Goal: Obtain resource: Download file/media

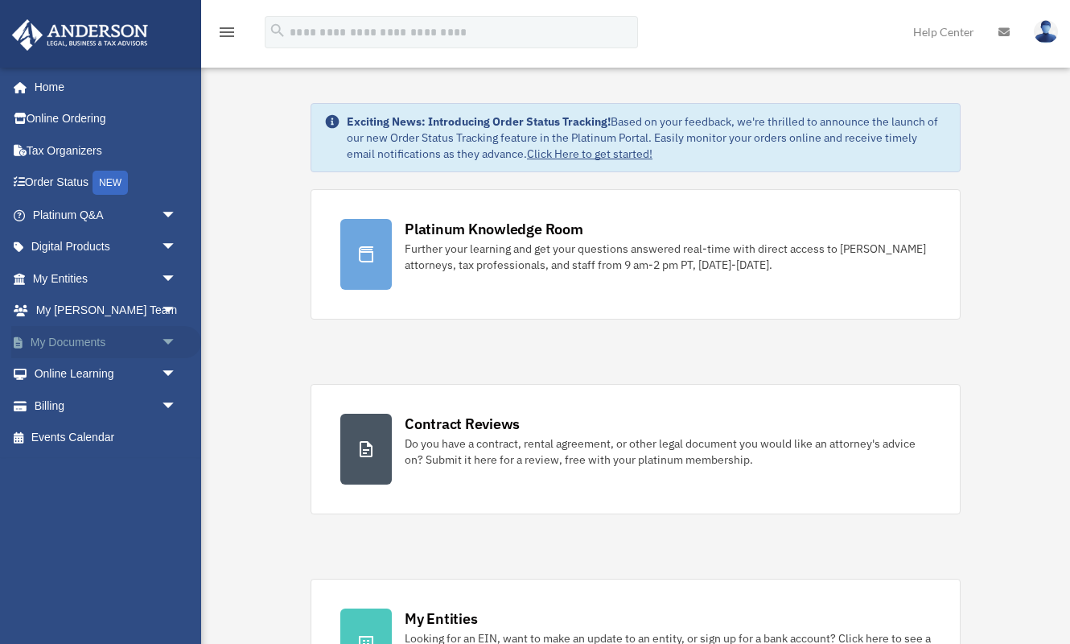
click at [78, 340] on link "My Documents arrow_drop_down" at bounding box center [106, 342] width 190 height 32
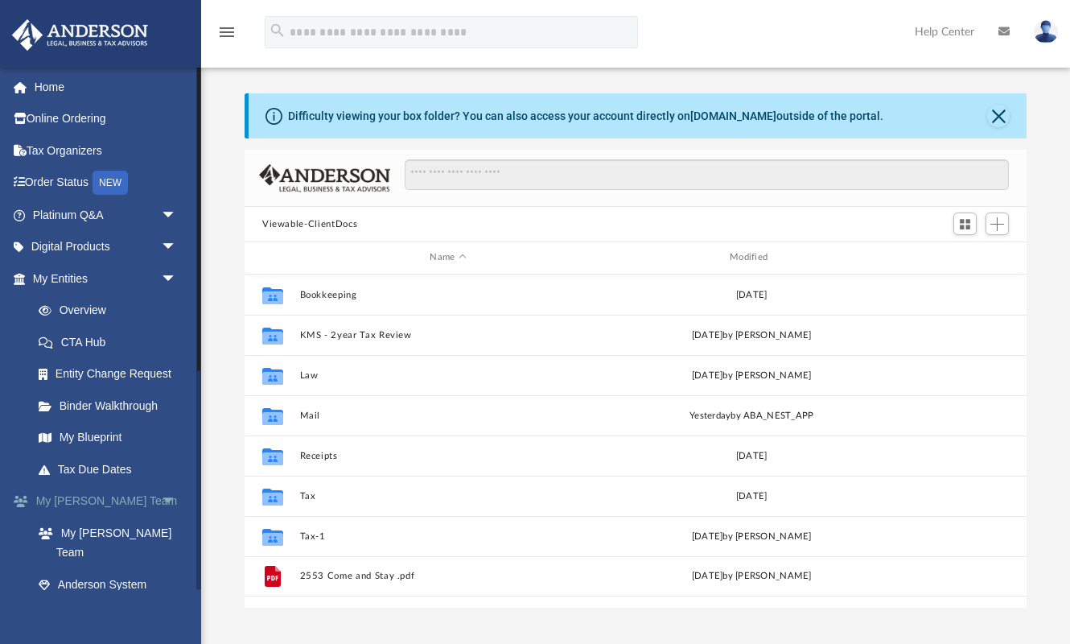
scroll to position [365, 782]
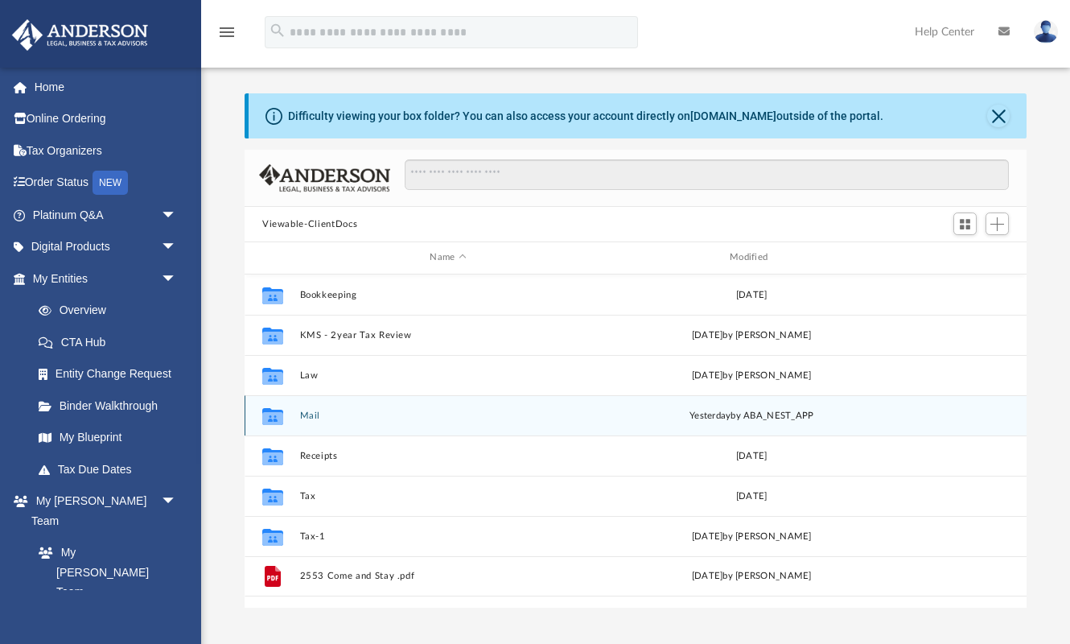
click at [308, 412] on button "Mail" at bounding box center [448, 415] width 297 height 10
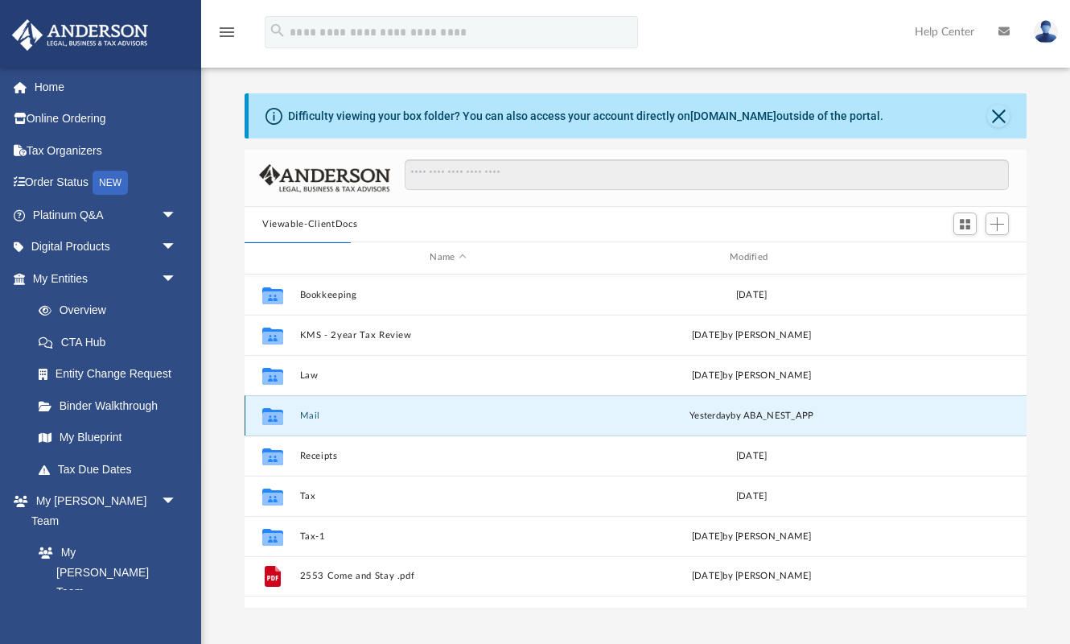
click at [311, 413] on button "Mail" at bounding box center [448, 415] width 297 height 10
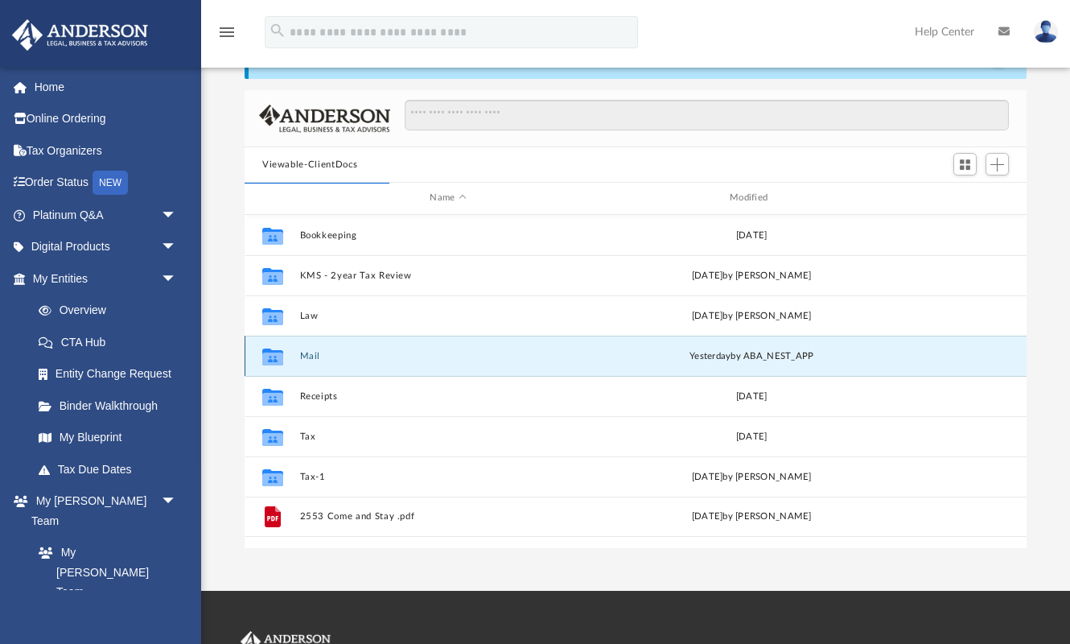
scroll to position [60, 0]
click at [311, 355] on button "Mail" at bounding box center [448, 355] width 297 height 10
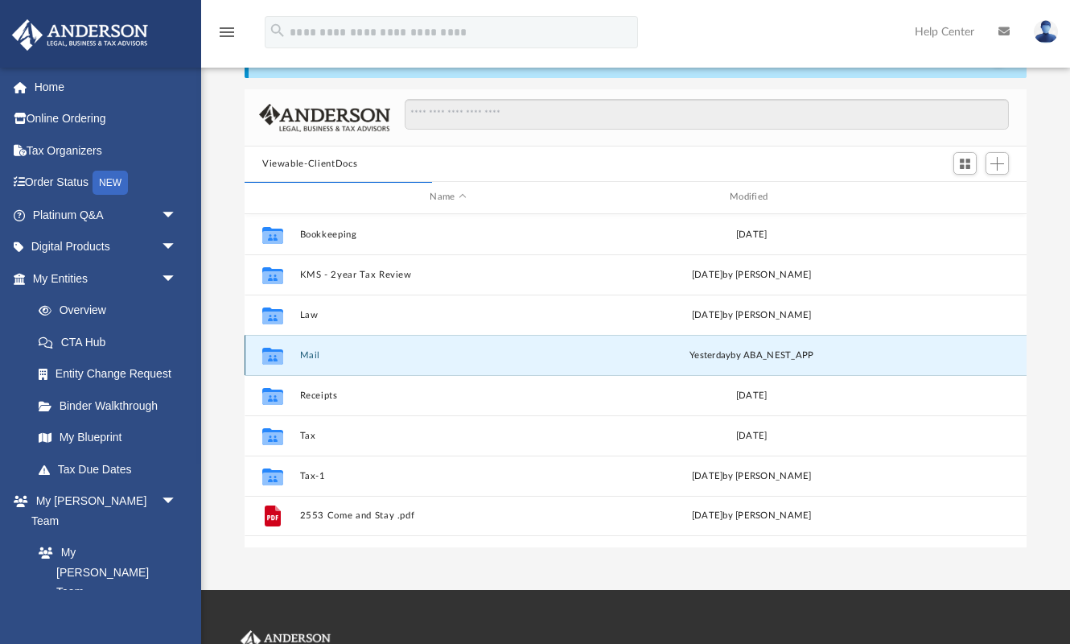
scroll to position [0, 0]
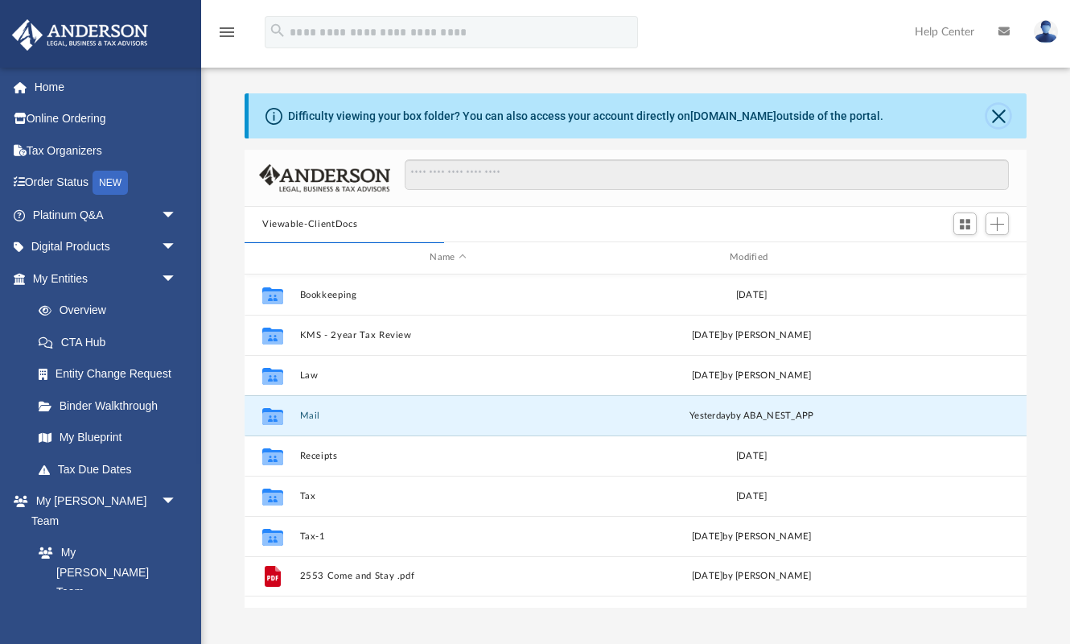
click at [996, 113] on button "Close" at bounding box center [998, 116] width 23 height 23
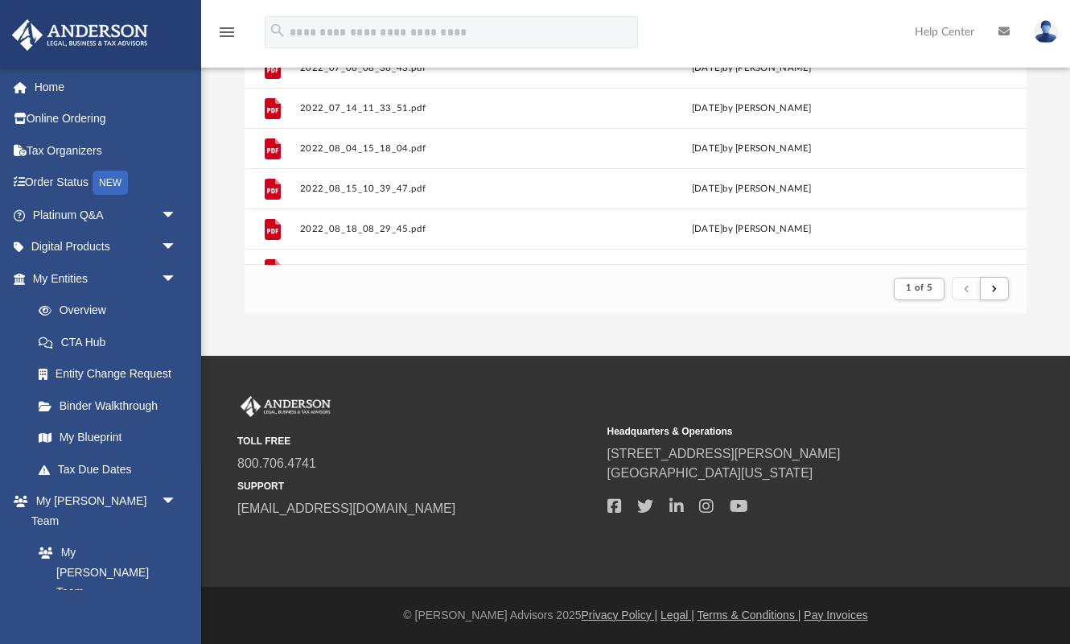
scroll to position [1303, 0]
click at [996, 288] on span "submit" at bounding box center [994, 288] width 5 height 9
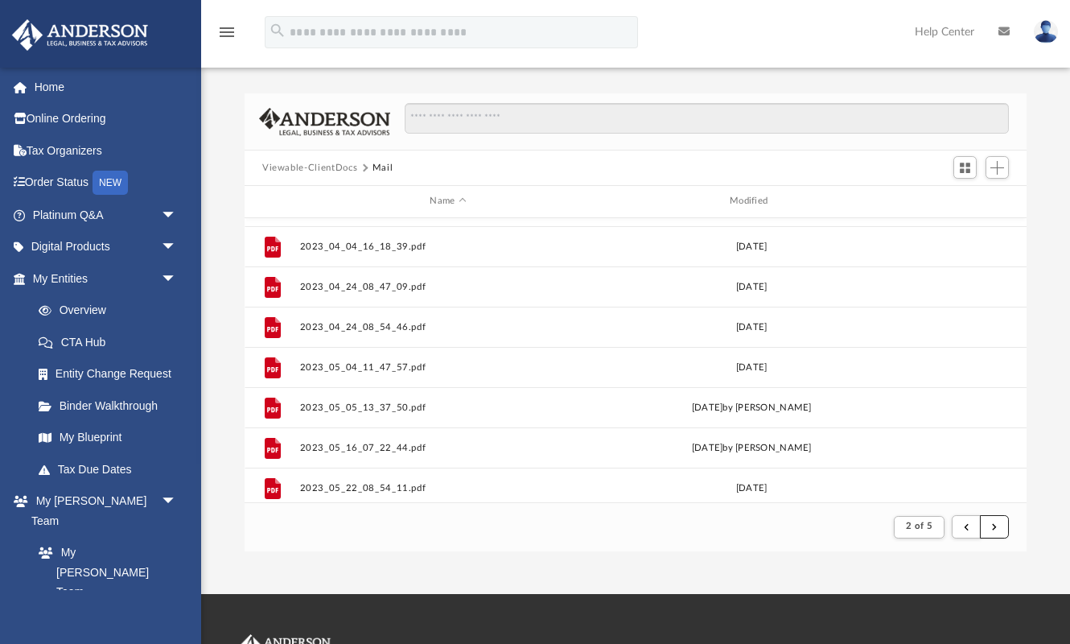
scroll to position [1200, 0]
click at [998, 522] on button "submit" at bounding box center [994, 526] width 29 height 23
click at [998, 525] on button "submit" at bounding box center [994, 526] width 29 height 23
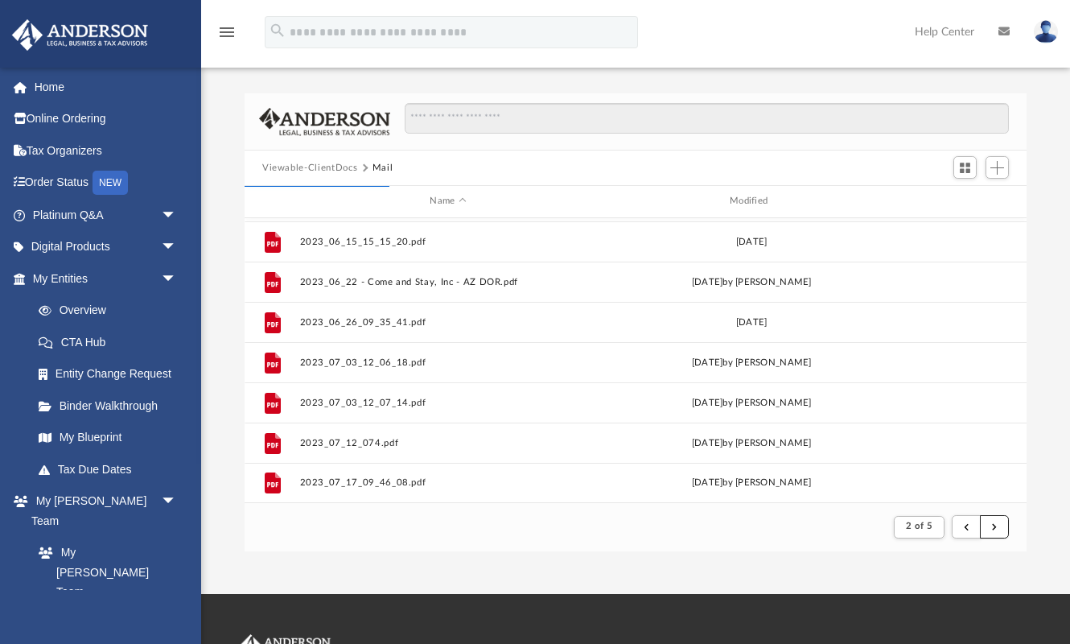
scroll to position [10, 0]
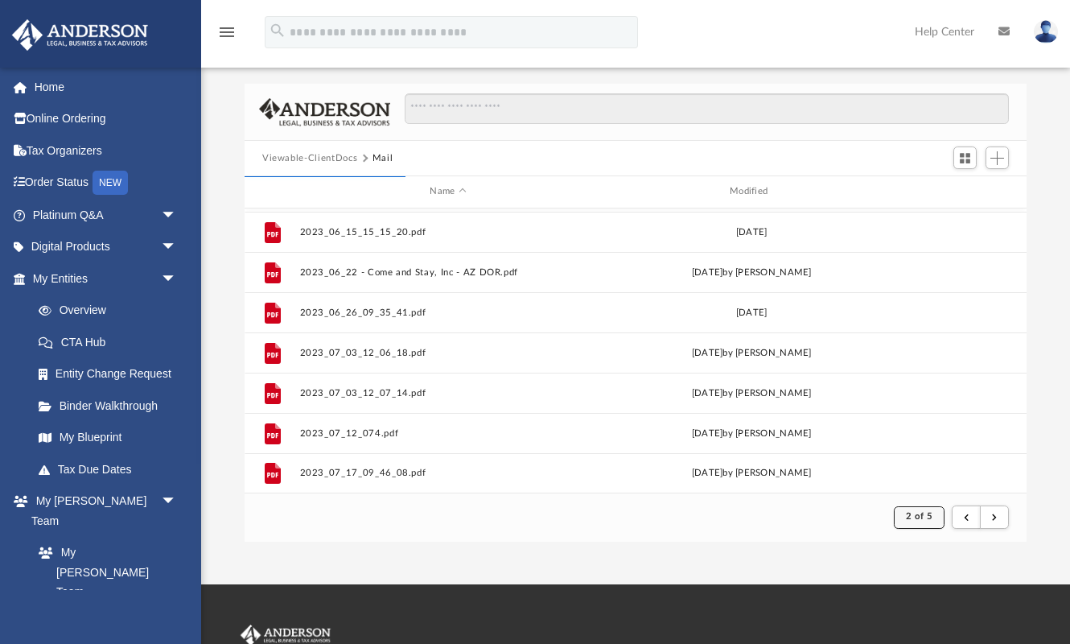
click at [923, 516] on span "2 of 5" at bounding box center [919, 516] width 27 height 9
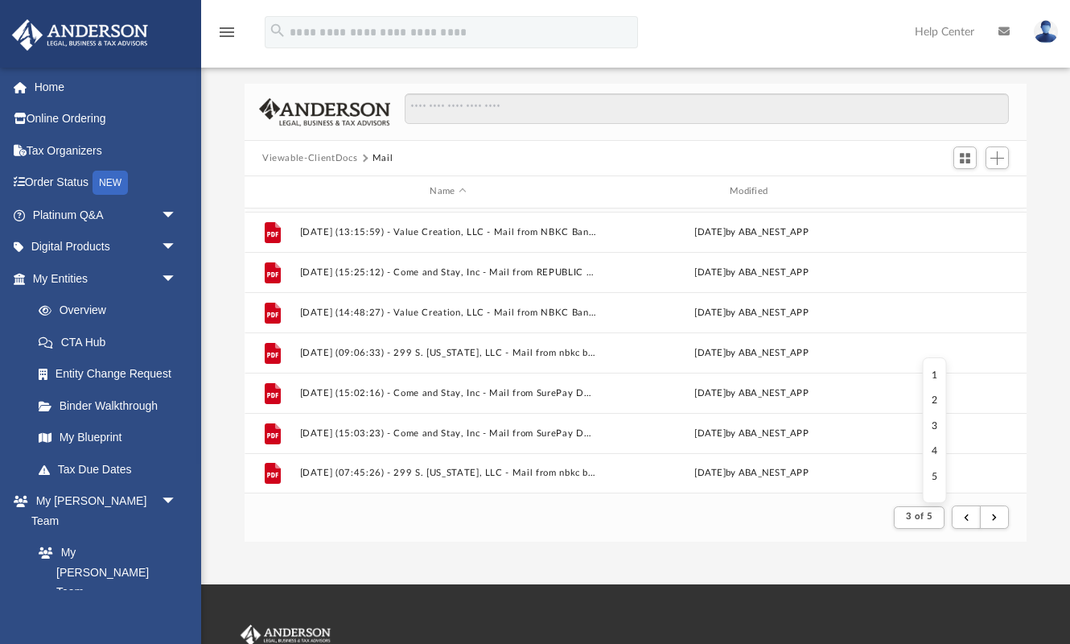
click at [936, 476] on li "5" at bounding box center [935, 476] width 6 height 17
click at [929, 514] on span "3 of 5" at bounding box center [919, 516] width 27 height 9
click at [934, 481] on li "5" at bounding box center [935, 476] width 6 height 17
click at [1002, 518] on button "submit" at bounding box center [994, 516] width 29 height 23
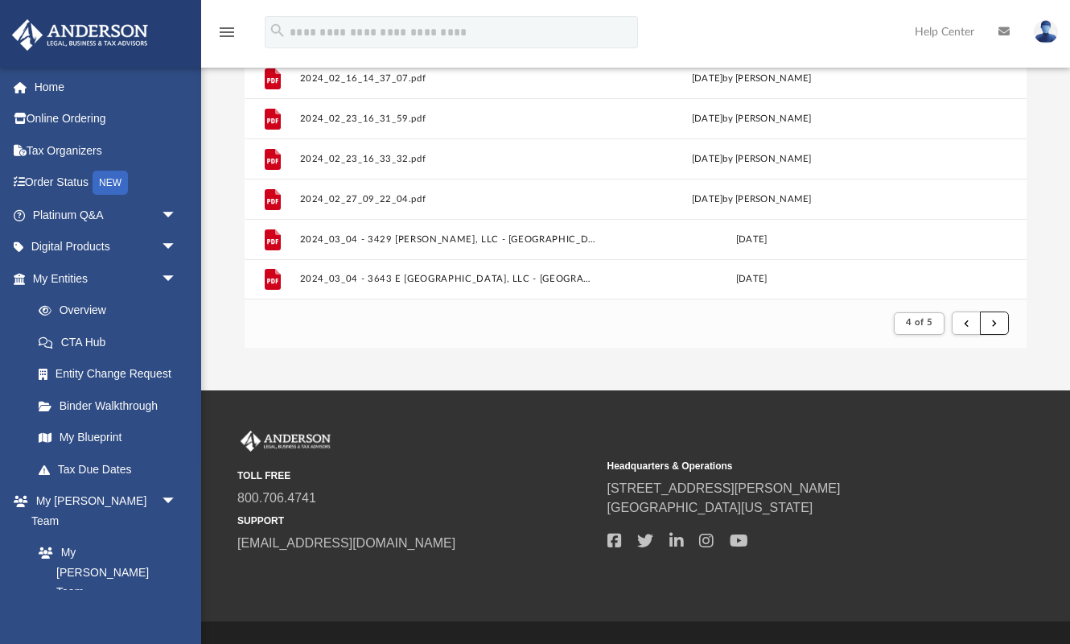
scroll to position [238, 0]
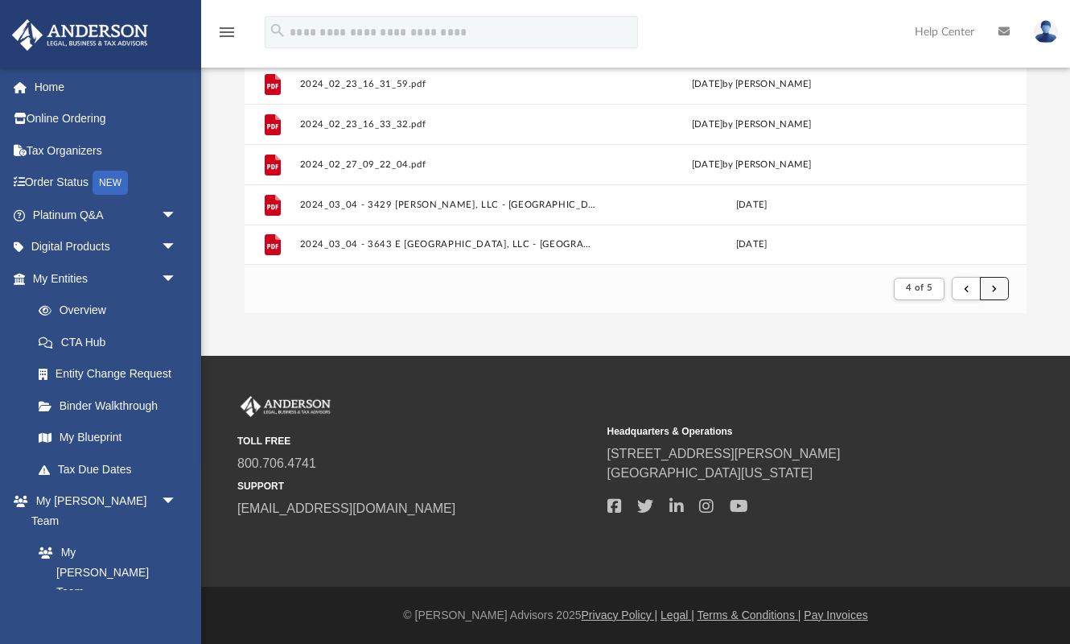
click at [993, 287] on span "submit" at bounding box center [994, 288] width 5 height 9
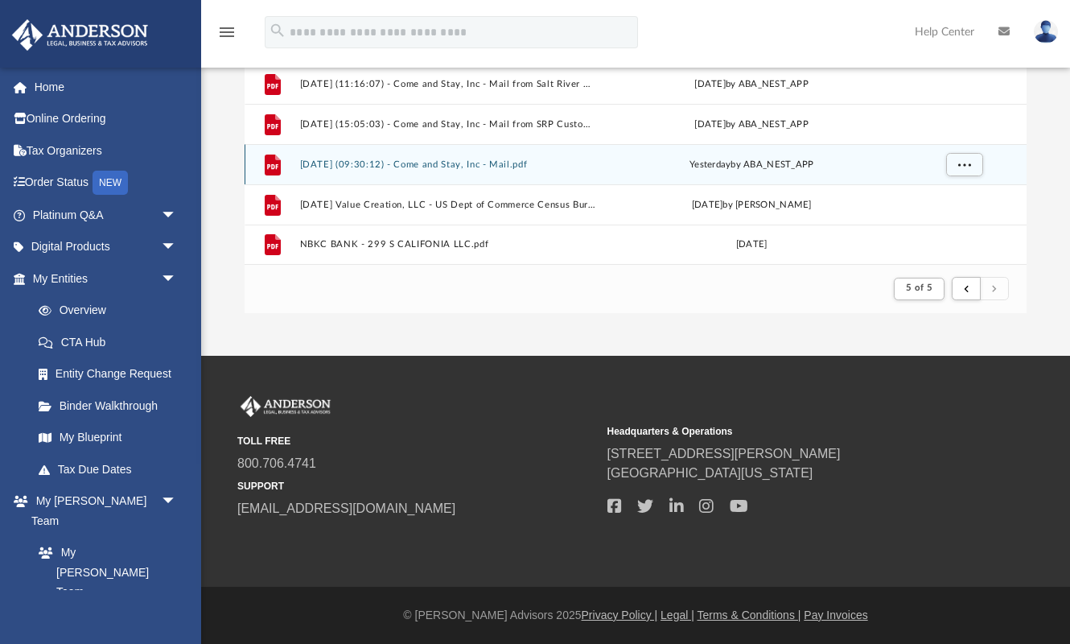
click at [476, 164] on button "2025.08.21 (09:30:12) - Come and Stay, Inc - Mail.pdf" at bounding box center [448, 164] width 297 height 10
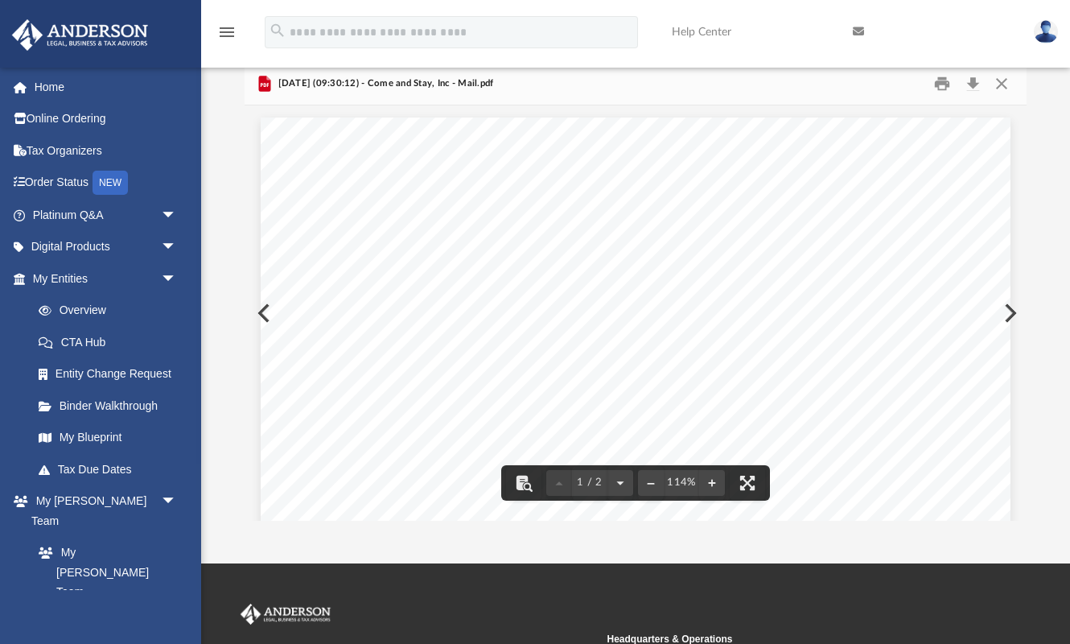
scroll to position [0, 0]
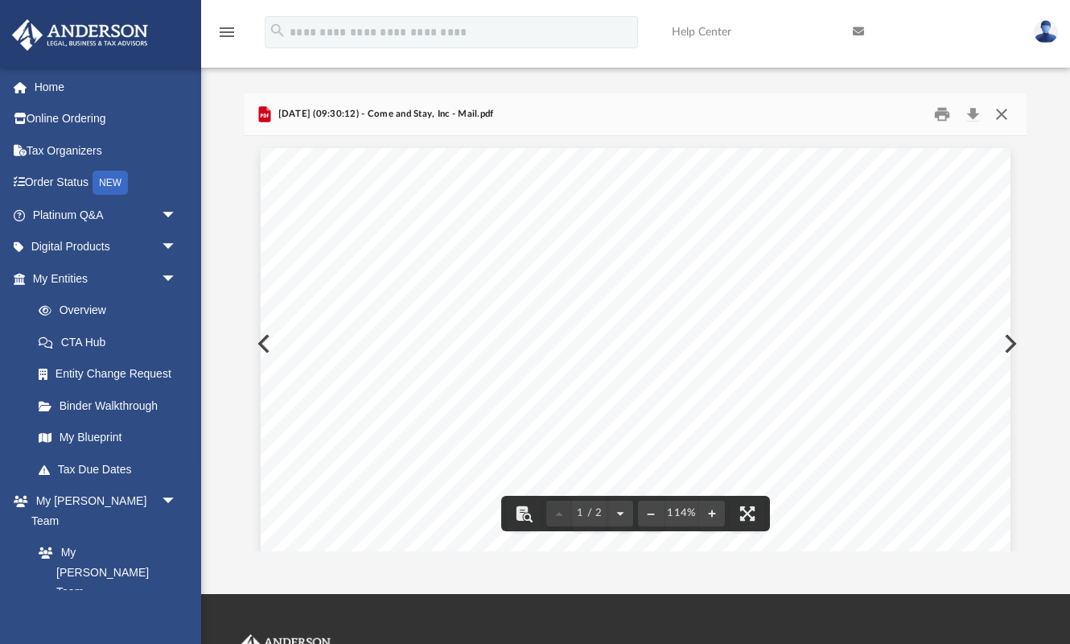
click at [1000, 110] on button "Close" at bounding box center [1001, 114] width 29 height 25
